Goal: Find specific page/section

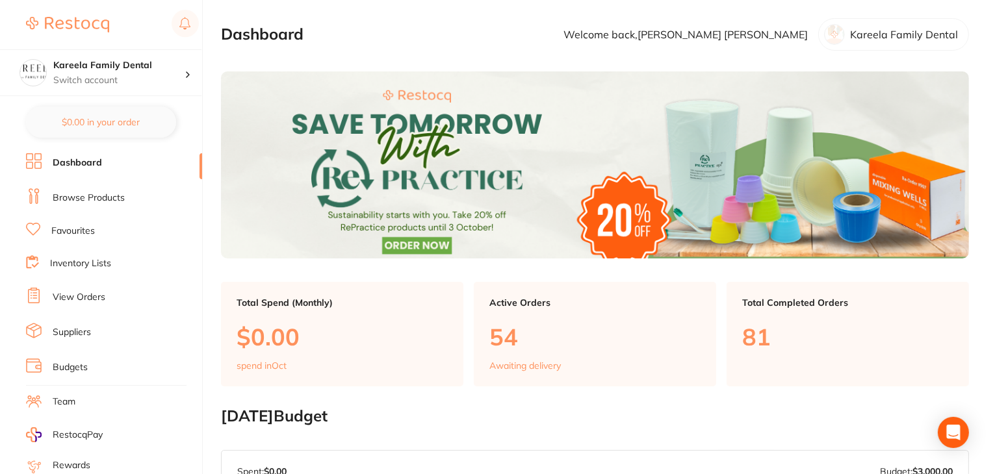
click at [81, 159] on link "Dashboard" at bounding box center [77, 163] width 49 height 13
click at [67, 362] on link "Budgets" at bounding box center [70, 367] width 35 height 13
